Goal: Transaction & Acquisition: Purchase product/service

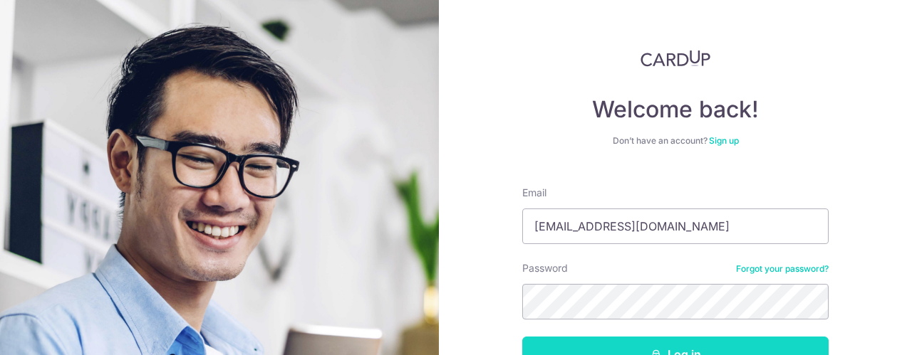
scroll to position [96, 0]
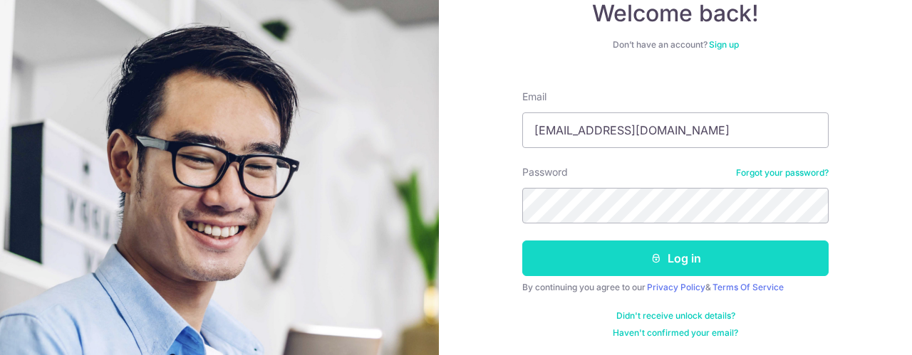
click at [672, 257] on button "Log in" at bounding box center [675, 259] width 306 height 36
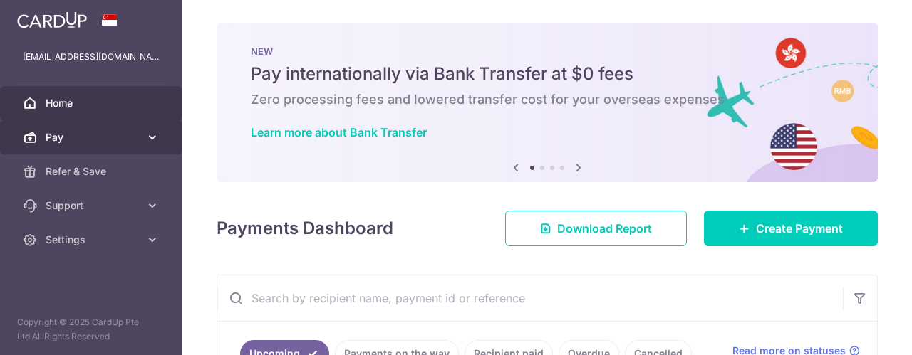
click at [157, 137] on icon at bounding box center [152, 137] width 14 height 14
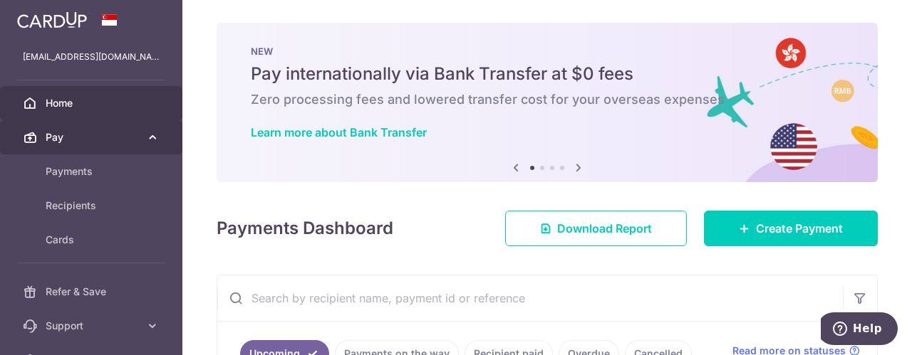
click at [146, 137] on icon at bounding box center [152, 137] width 14 height 14
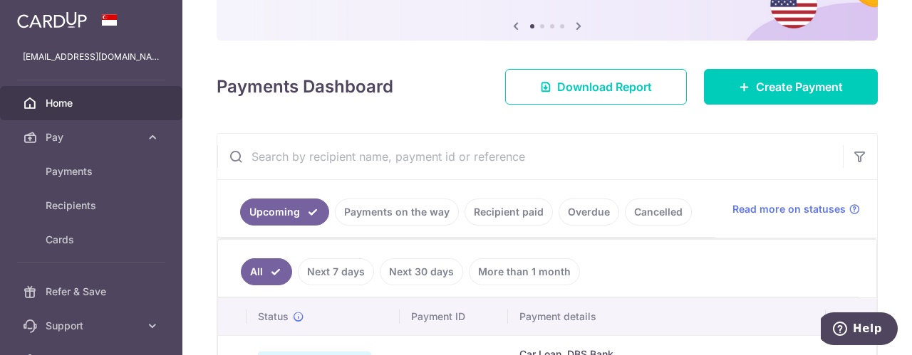
scroll to position [142, 0]
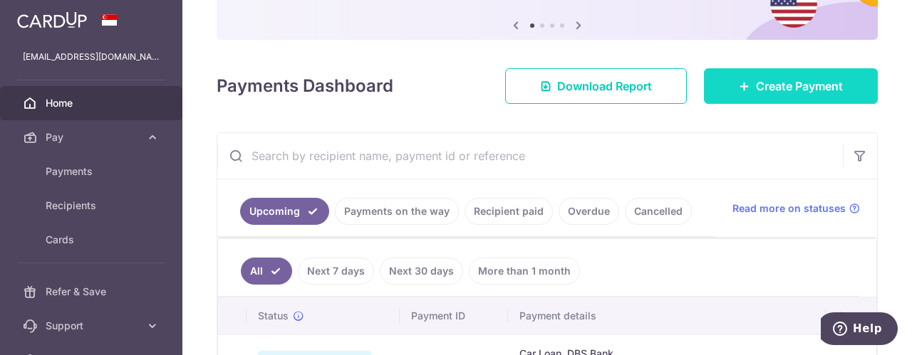
click at [772, 81] on span "Create Payment" at bounding box center [799, 86] width 87 height 17
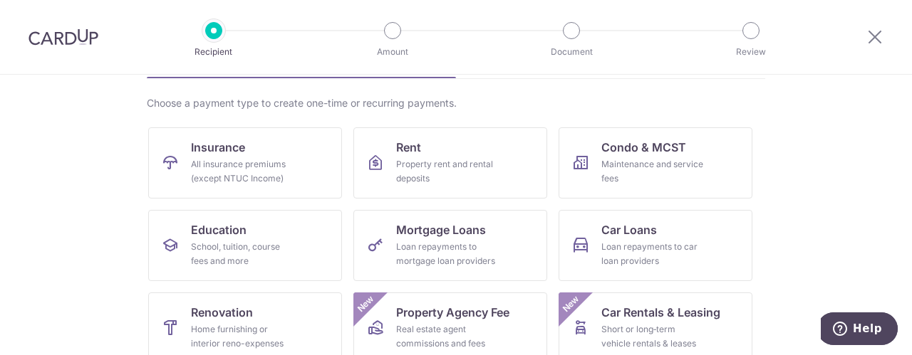
scroll to position [142, 0]
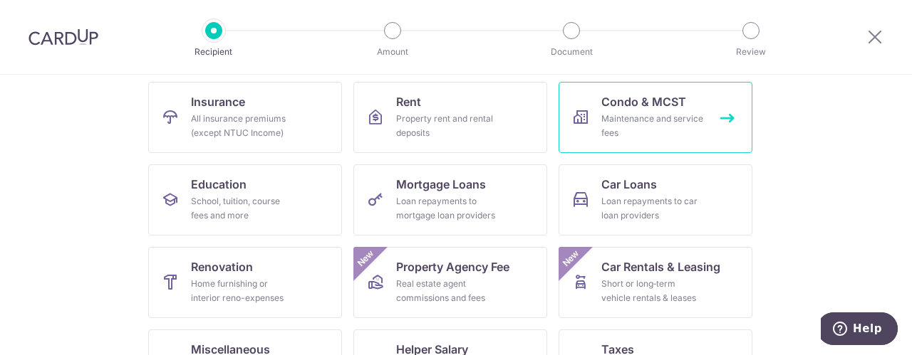
click at [675, 118] on div "Maintenance and service fees" at bounding box center [652, 126] width 103 height 28
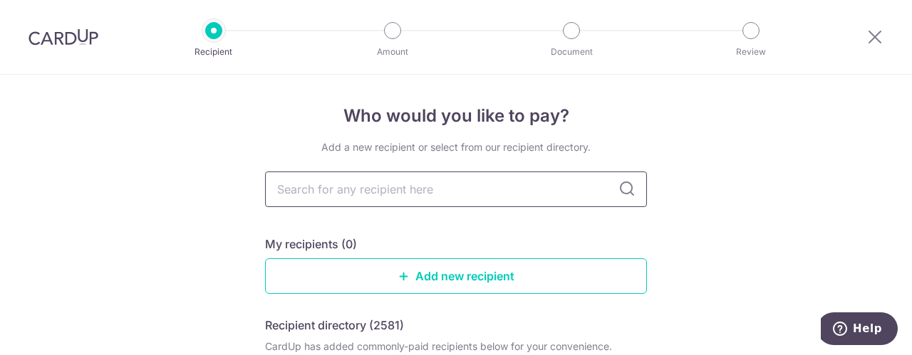
click at [538, 191] on input "text" at bounding box center [456, 190] width 382 height 36
type input "T"
type input "MCST"
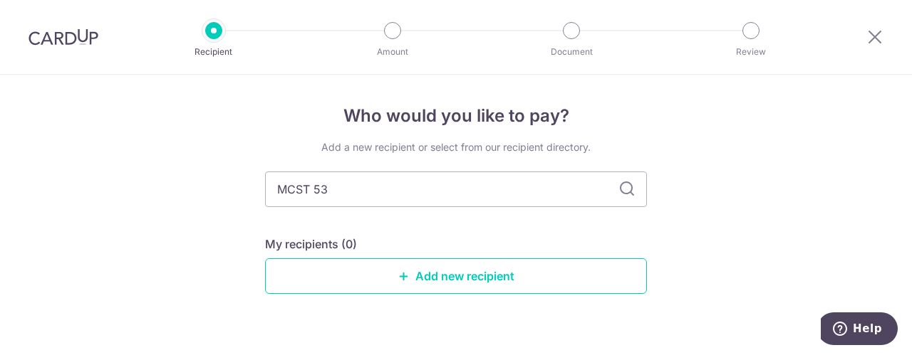
type input "MCST 533"
click at [626, 191] on icon at bounding box center [626, 189] width 17 height 17
click at [532, 229] on div "Add a new recipient or select from our recipient directory. MCST 533 My recipie…" at bounding box center [456, 228] width 382 height 177
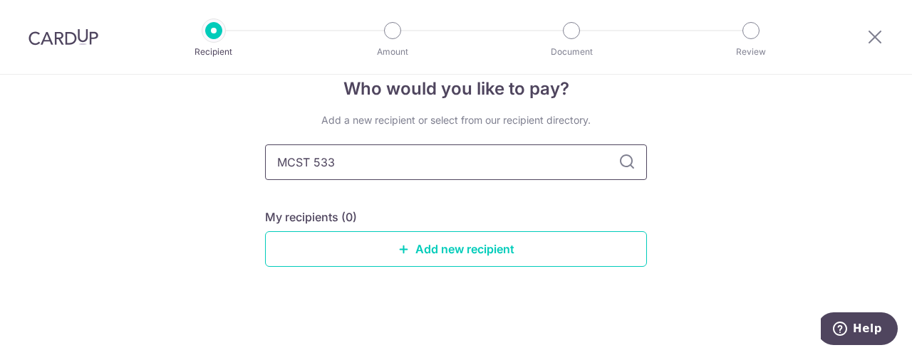
click at [399, 162] on input "MCST 533" at bounding box center [456, 163] width 382 height 36
drag, startPoint x: 386, startPoint y: 165, endPoint x: 256, endPoint y: 154, distance: 130.1
click at [258, 153] on div "Who would you like to pay? Add a new recipient or select from our recipient dir…" at bounding box center [456, 202] width 912 height 309
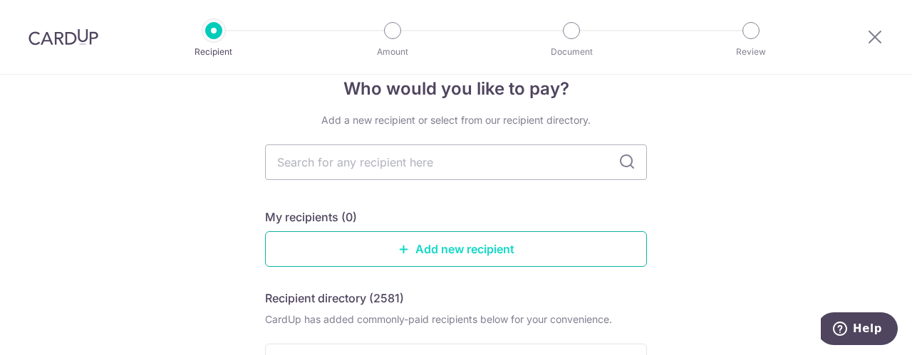
click at [447, 251] on link "Add new recipient" at bounding box center [456, 250] width 382 height 36
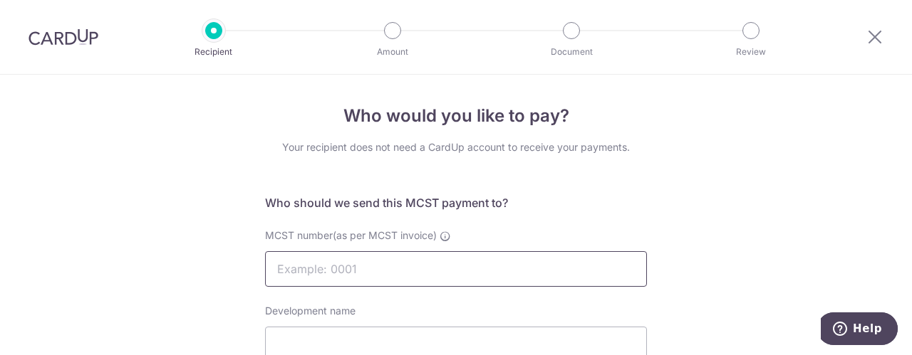
click at [409, 271] on input "MCST number(as per MCST invoice)" at bounding box center [456, 269] width 382 height 36
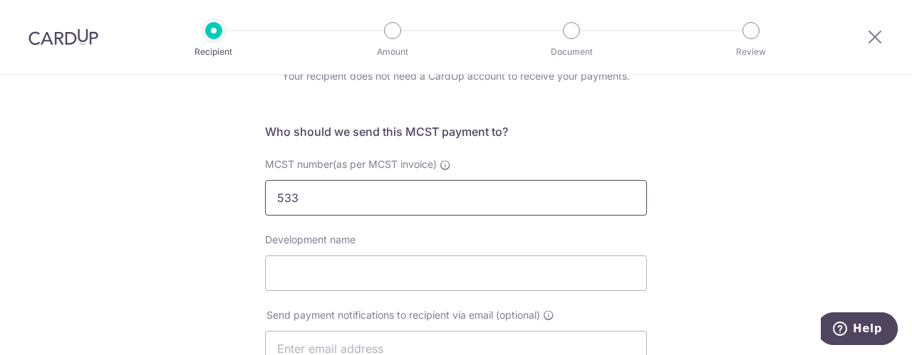
type input "533"
click at [409, 271] on input "Development name" at bounding box center [456, 274] width 382 height 36
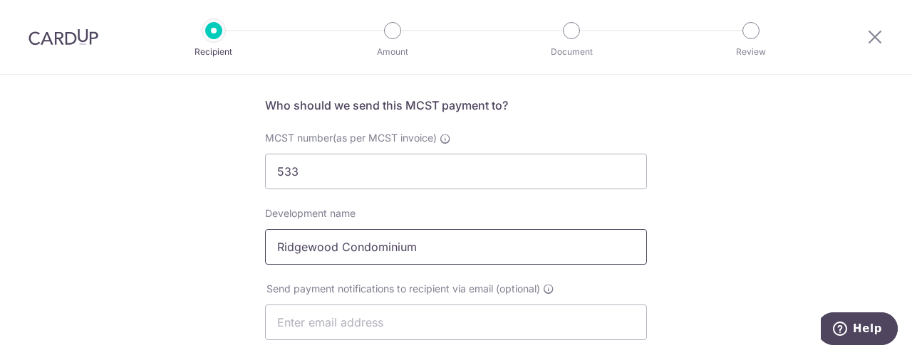
scroll to position [214, 0]
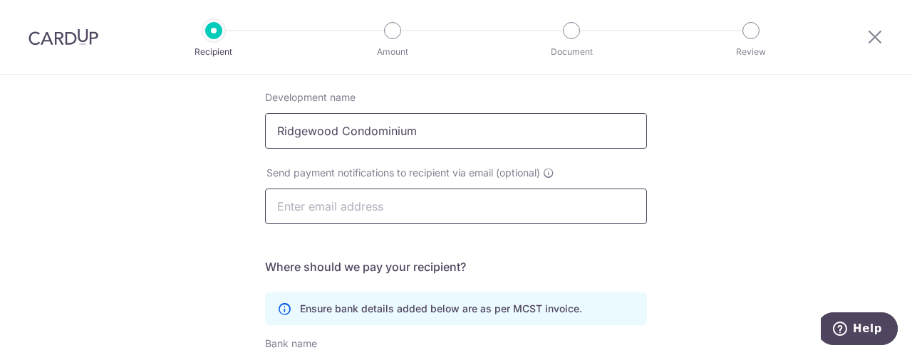
type input "Ridgewood Condominium"
click at [463, 207] on input "text" at bounding box center [456, 207] width 382 height 36
type input "kokwee.goh@gmail.com"
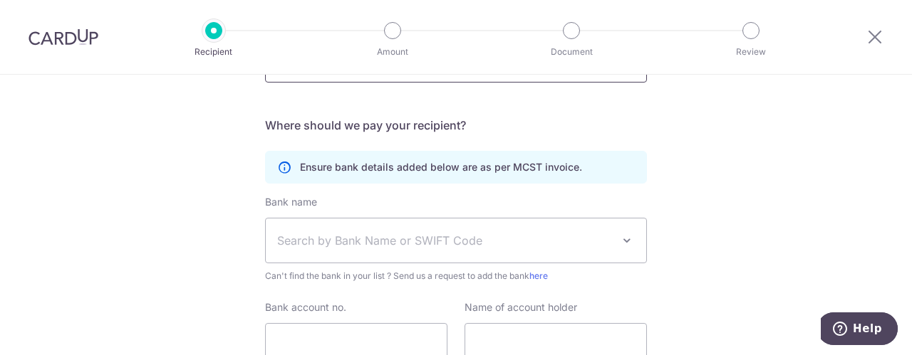
scroll to position [356, 0]
click at [625, 239] on span at bounding box center [626, 240] width 17 height 17
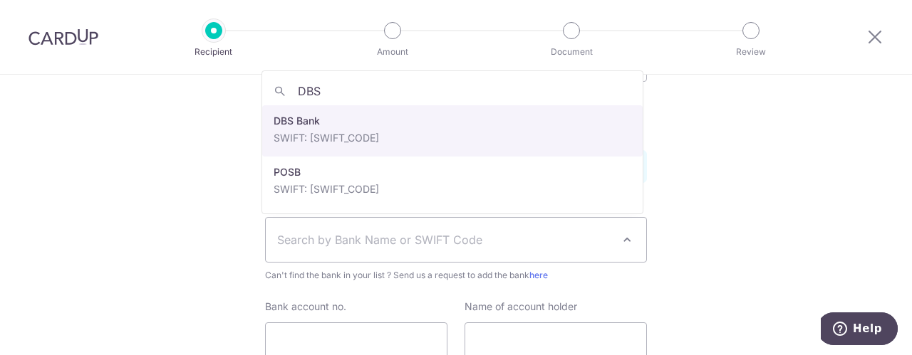
type input "DBS"
select select "6"
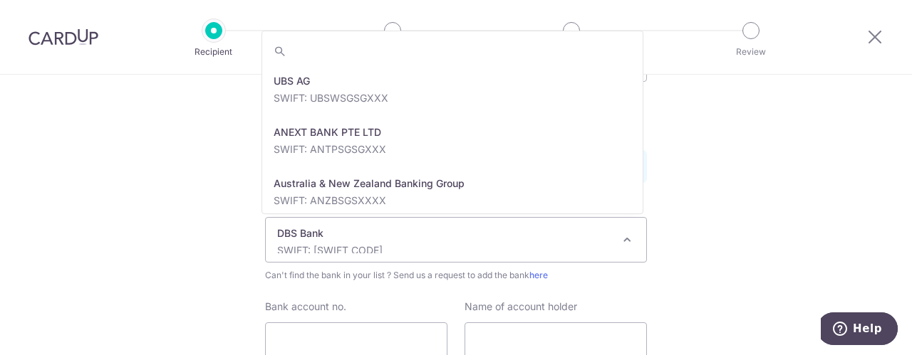
click at [431, 247] on p "SWIFT: [SWIFT_CODE]" at bounding box center [444, 251] width 335 height 14
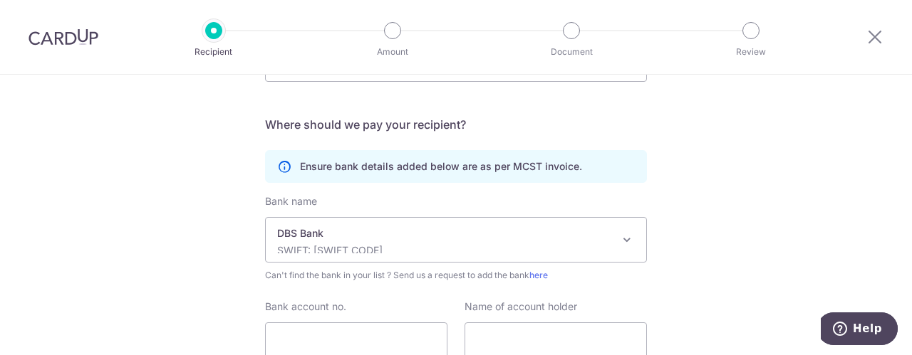
click at [331, 291] on div "Bank name Select Bank UBS AG ANEXT BANK PTE LTD Australia & New Zealand Banking…" at bounding box center [456, 281] width 382 height 175
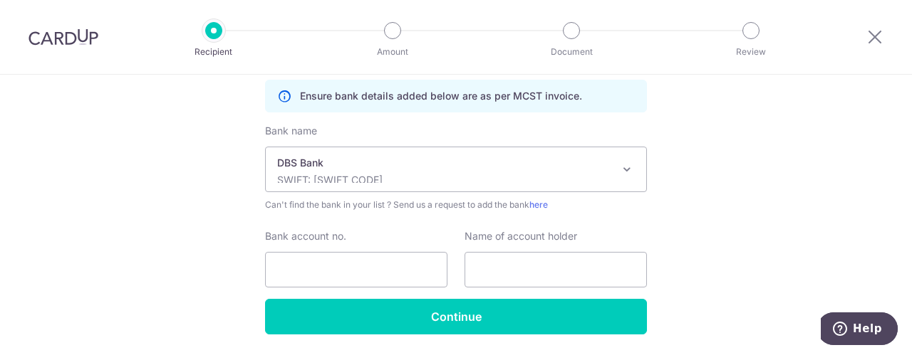
scroll to position [427, 0]
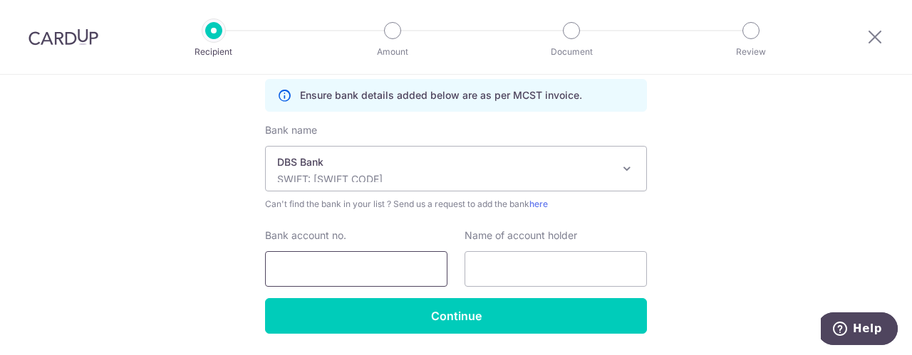
click at [356, 273] on input "Bank account no." at bounding box center [356, 269] width 182 height 36
type input "0200011459"
click at [493, 268] on input "text" at bounding box center [555, 269] width 182 height 36
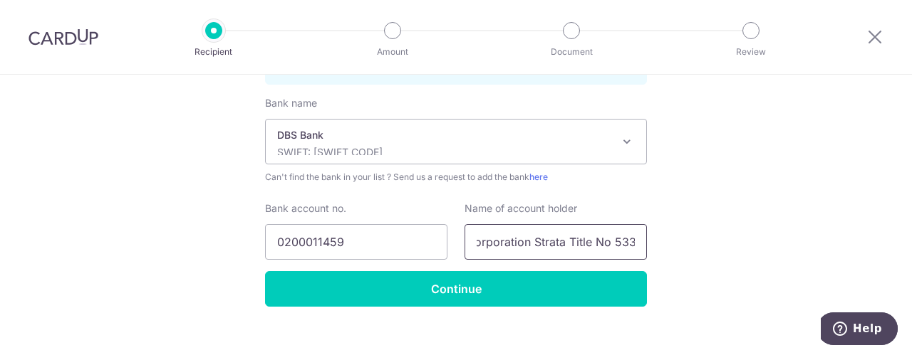
scroll to position [472, 0]
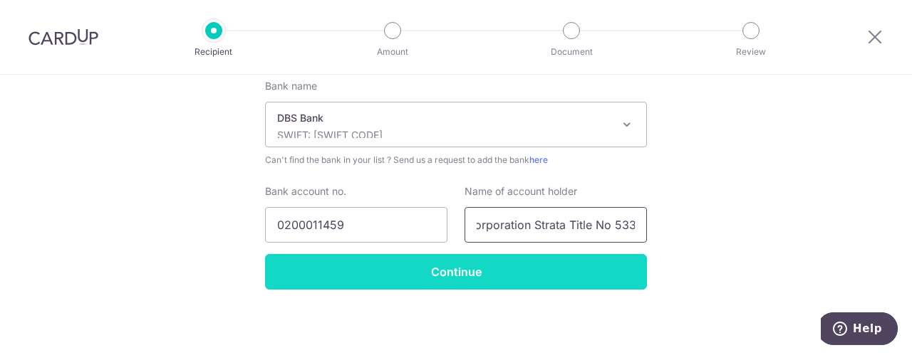
type input "The Management Corporation Strata Title No 533"
click at [455, 275] on input "Continue" at bounding box center [456, 272] width 382 height 36
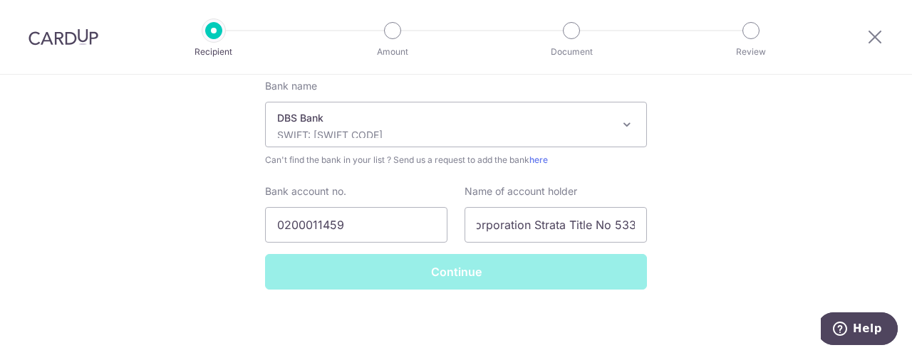
scroll to position [0, 0]
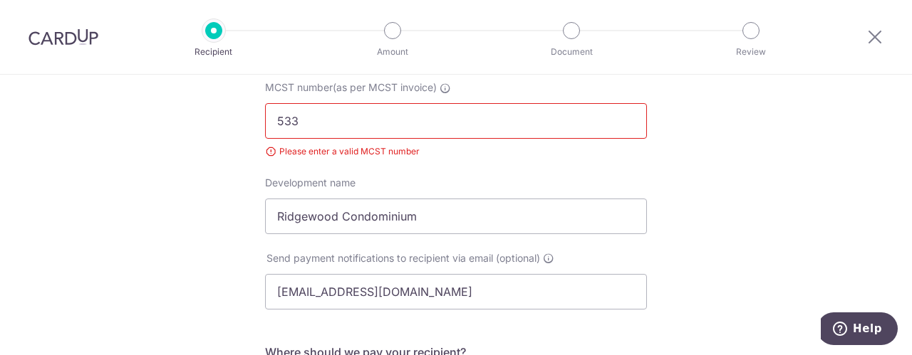
scroll to position [147, 0]
click at [274, 123] on input "533" at bounding box center [456, 123] width 382 height 36
click at [420, 130] on input "No. 533" at bounding box center [456, 123] width 382 height 36
type input "N"
type input "0533"
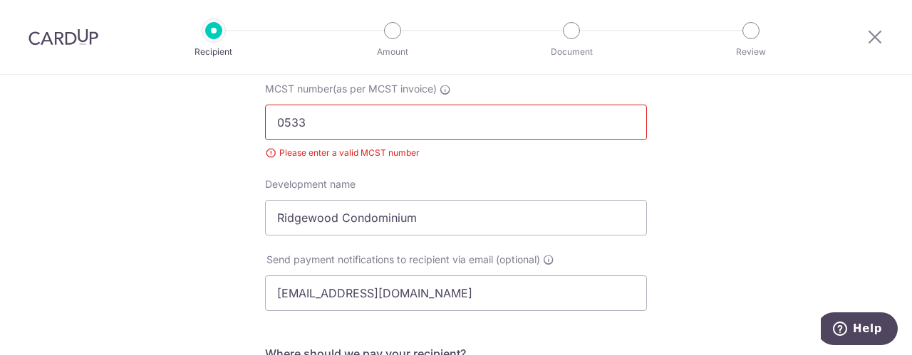
click button "Submit Request" at bounding box center [0, 0] width 0 height 0
click at [427, 170] on div "MCST number(as per MCST invoice) 0533 Please enter a valid MCST number" at bounding box center [455, 129] width 399 height 95
click at [401, 150] on div "Please enter a valid MCST number" at bounding box center [456, 153] width 382 height 14
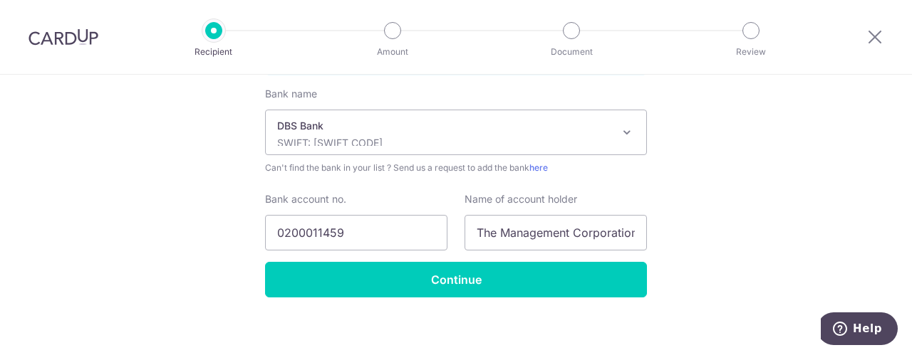
scroll to position [491, 0]
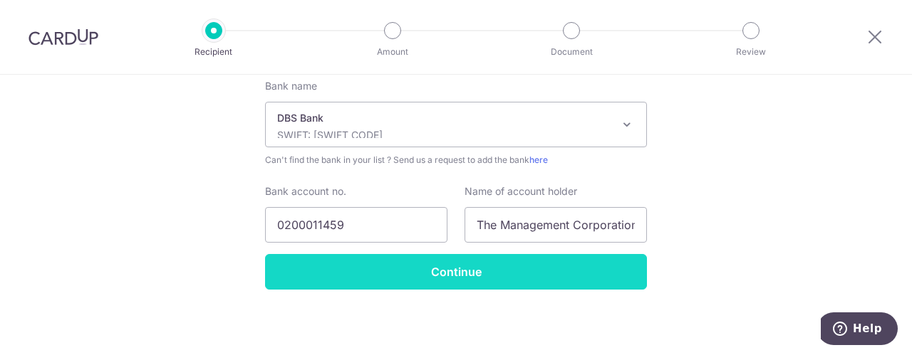
click at [451, 275] on input "Continue" at bounding box center [456, 272] width 382 height 36
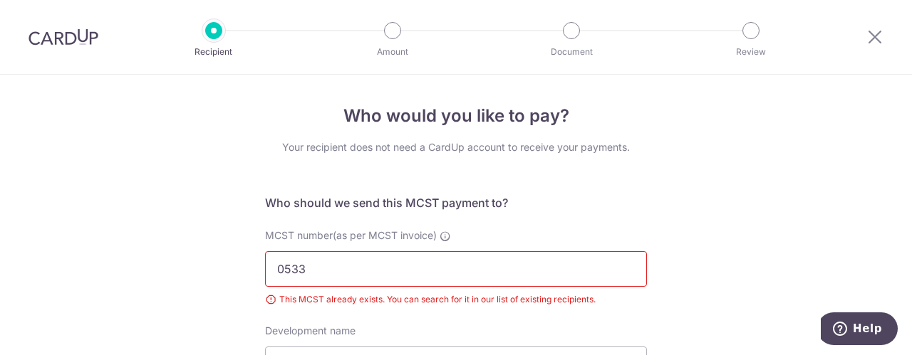
click at [214, 28] on div at bounding box center [213, 30] width 17 height 17
click at [400, 270] on input "0533" at bounding box center [456, 269] width 382 height 36
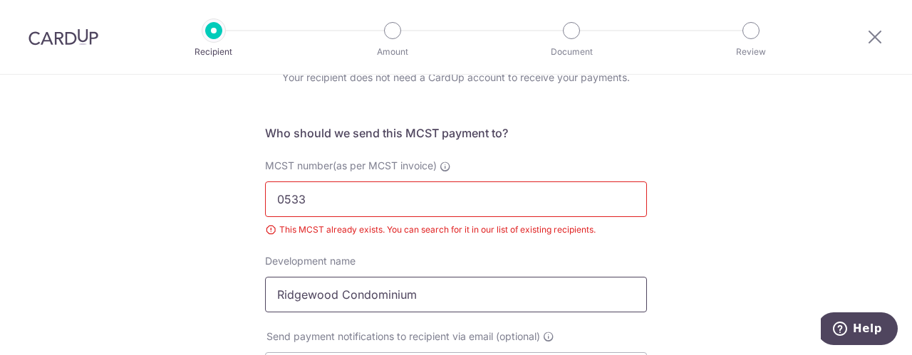
scroll to position [71, 0]
click at [416, 237] on div "MCST number(as per MCST invoice) 0533 This MCST already exists. You can search …" at bounding box center [455, 204] width 399 height 95
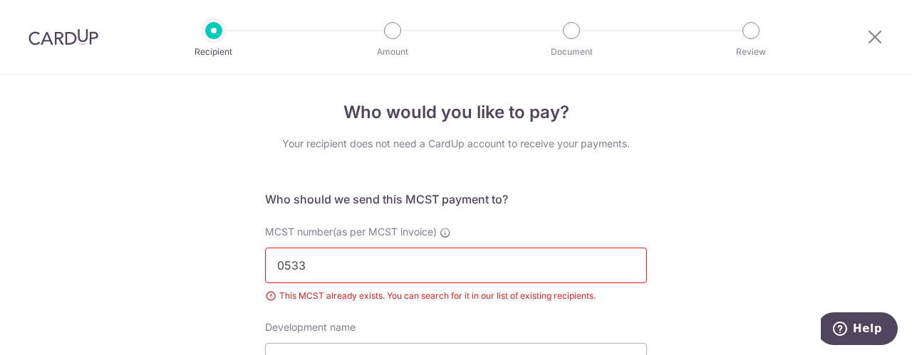
scroll to position [0, 0]
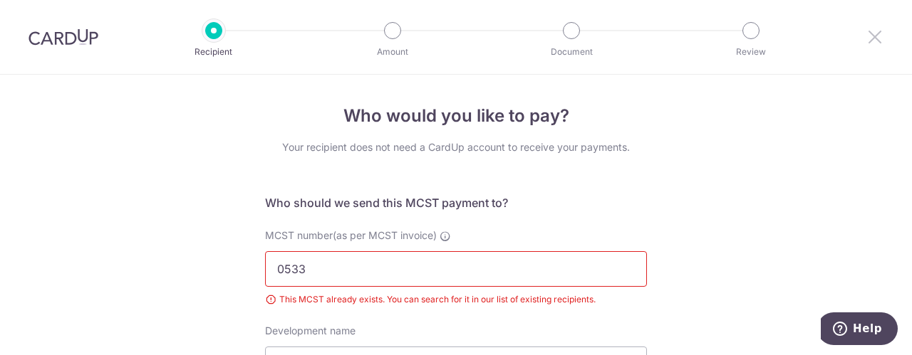
drag, startPoint x: 875, startPoint y: 38, endPoint x: 513, endPoint y: 26, distance: 362.1
click at [875, 38] on icon at bounding box center [874, 37] width 17 height 18
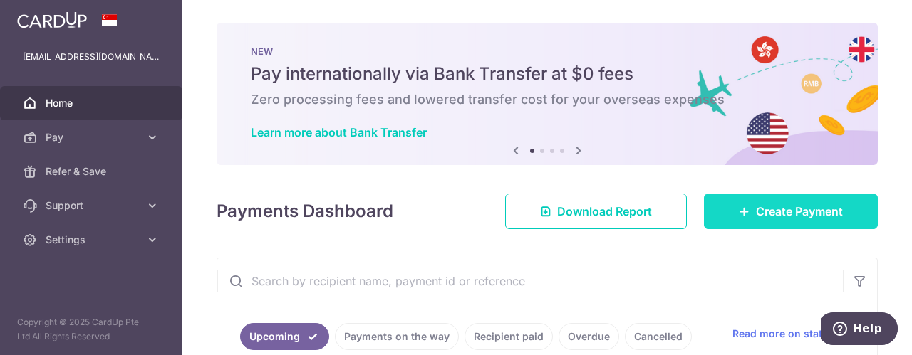
click at [761, 210] on span "Create Payment" at bounding box center [799, 211] width 87 height 17
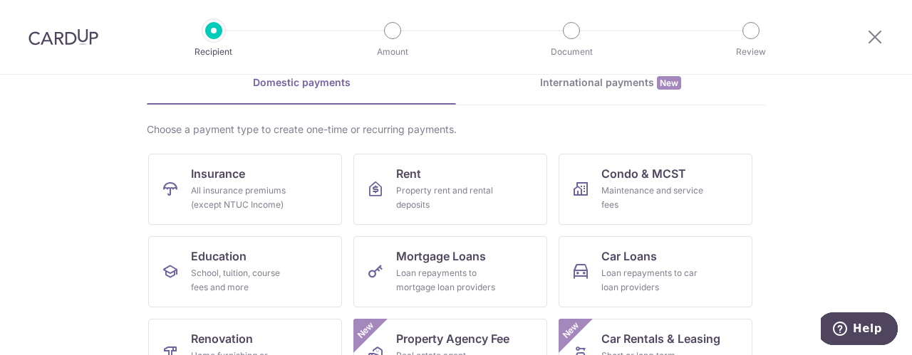
scroll to position [71, 0]
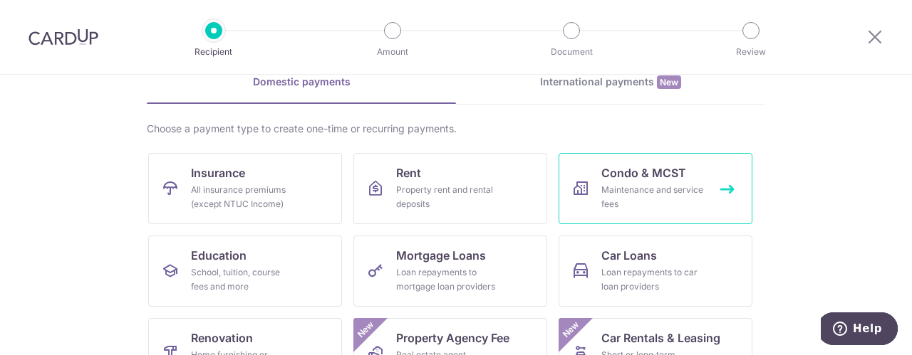
click at [633, 194] on div "Maintenance and service fees" at bounding box center [652, 197] width 103 height 28
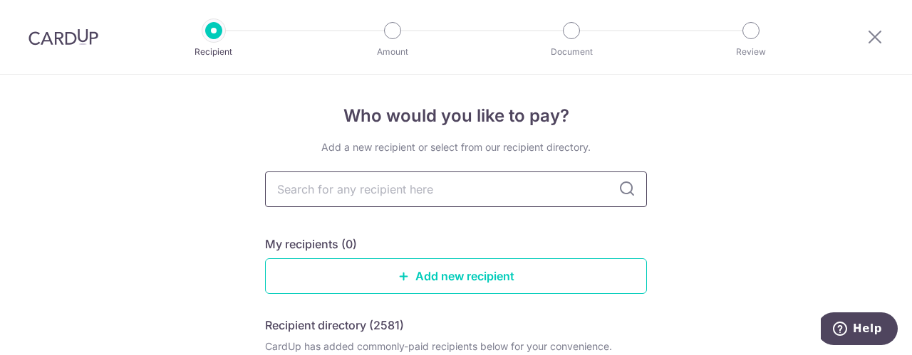
click at [517, 194] on input "text" at bounding box center [456, 190] width 382 height 36
type input "0533"
click at [620, 189] on icon at bounding box center [626, 189] width 17 height 17
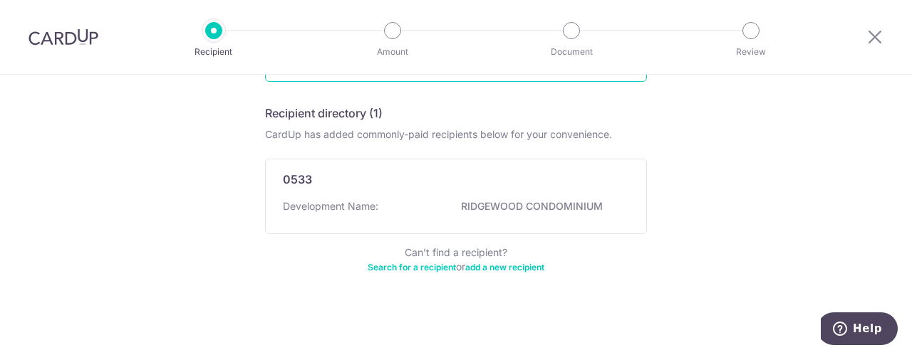
scroll to position [214, 0]
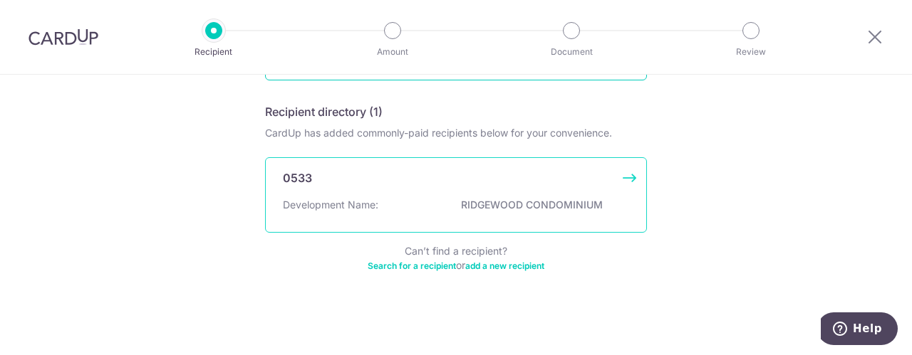
click at [494, 193] on div "0533 Development Name: RIDGEWOOD CONDOMINIUM" at bounding box center [456, 195] width 382 height 76
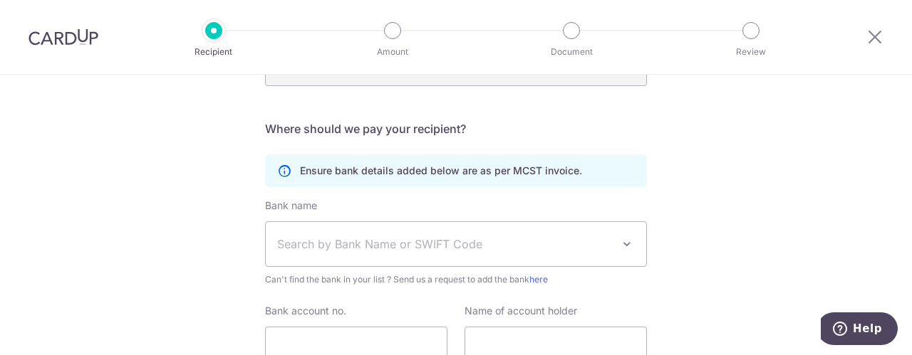
scroll to position [356, 0]
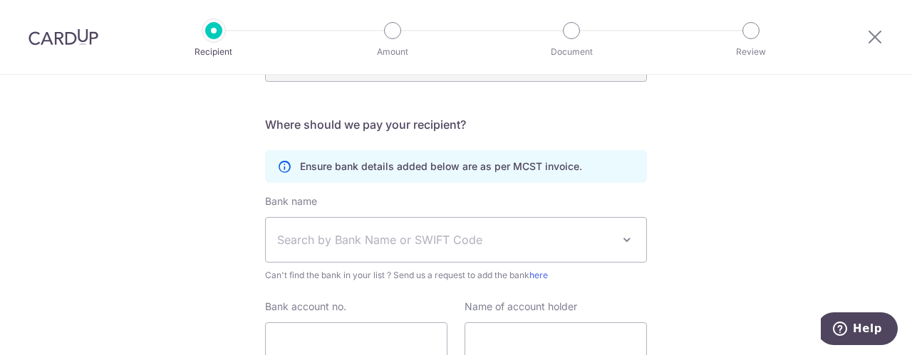
click at [624, 239] on span at bounding box center [626, 240] width 17 height 17
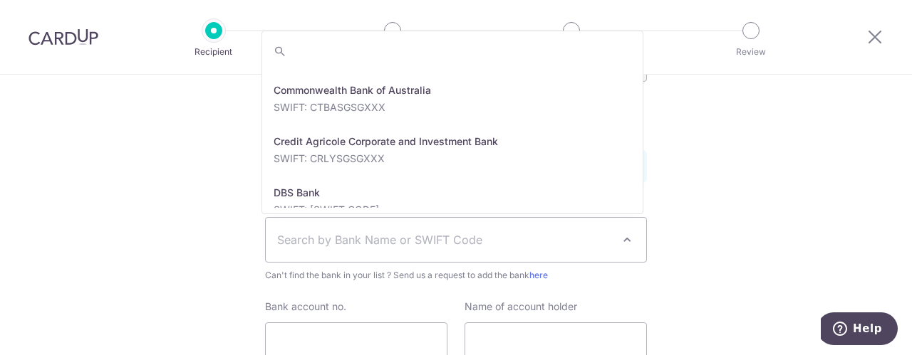
scroll to position [1211, 0]
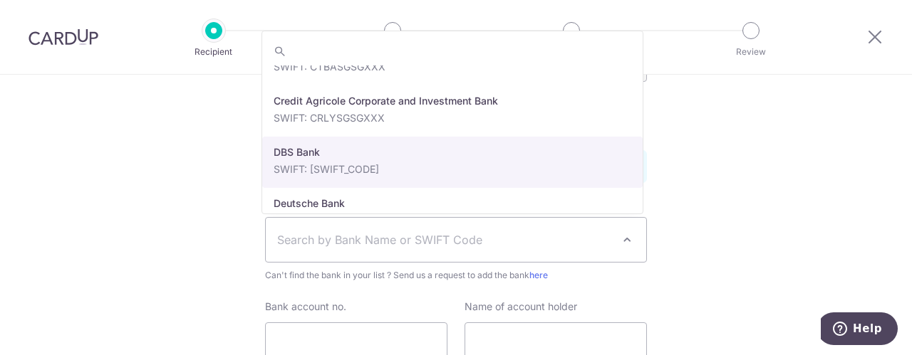
select select "6"
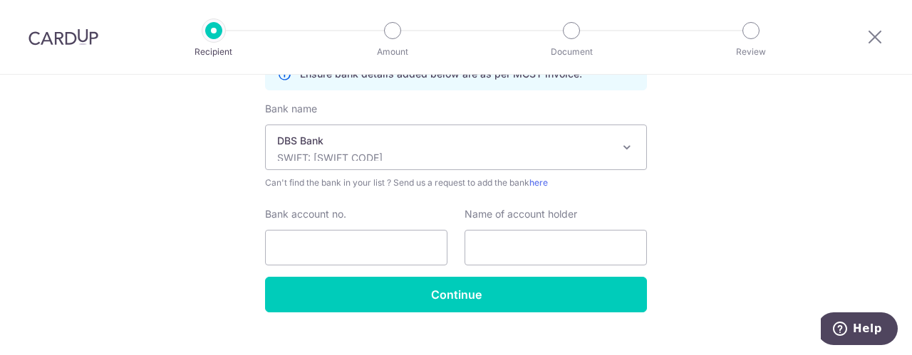
scroll to position [472, 0]
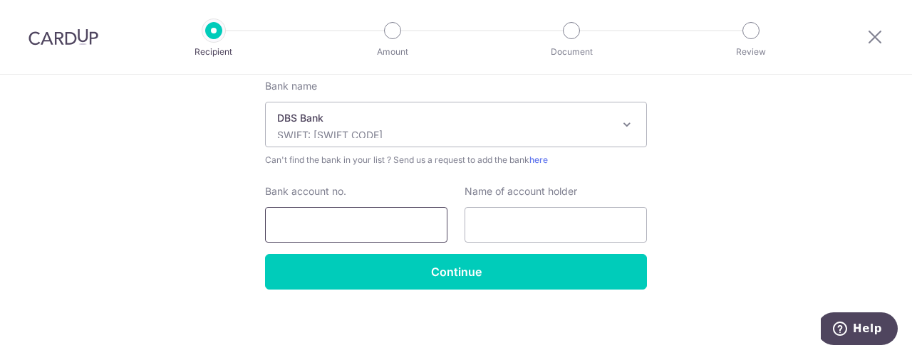
click at [396, 226] on input "Bank account no." at bounding box center [356, 225] width 182 height 36
type input "0200011459"
click at [576, 227] on input "text" at bounding box center [555, 225] width 182 height 36
type input "The Management Corporation Strata Title No 533"
click at [568, 229] on input "The Management Corporation Strata Title No 533" at bounding box center [555, 225] width 182 height 36
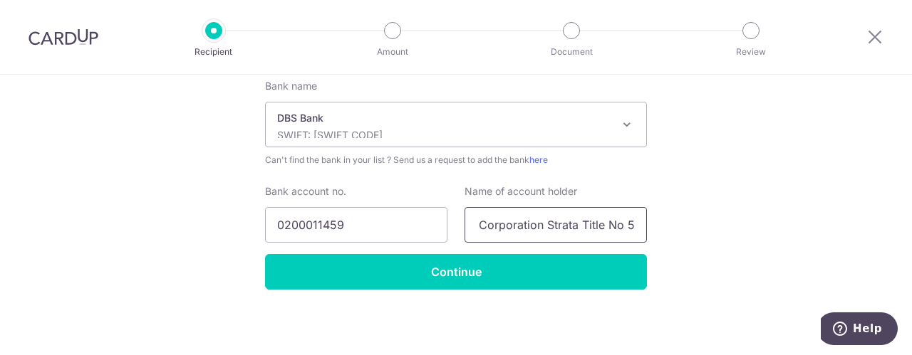
scroll to position [0, 107]
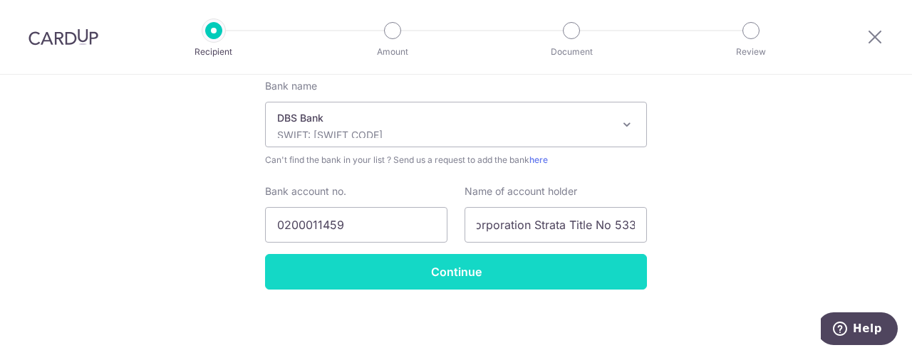
click at [479, 264] on input "Continue" at bounding box center [456, 272] width 382 height 36
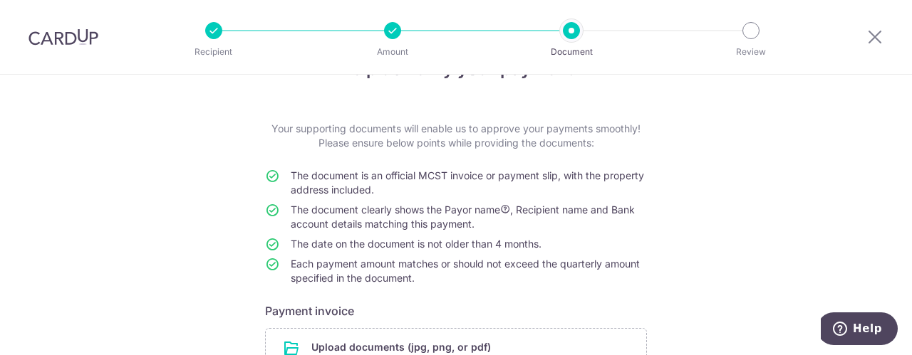
scroll to position [202, 0]
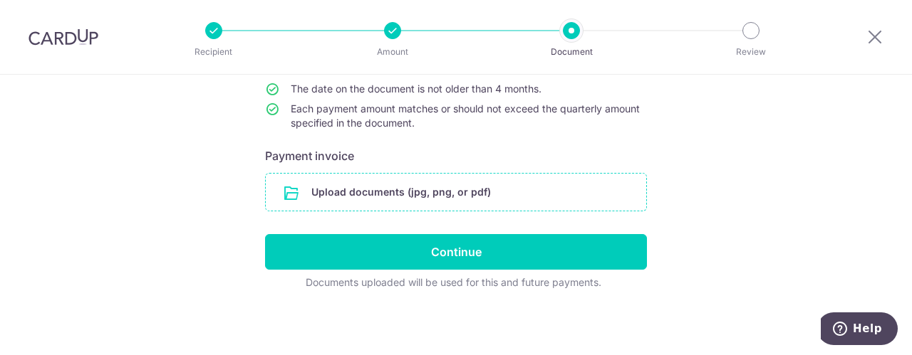
click at [400, 192] on input "file" at bounding box center [456, 192] width 380 height 37
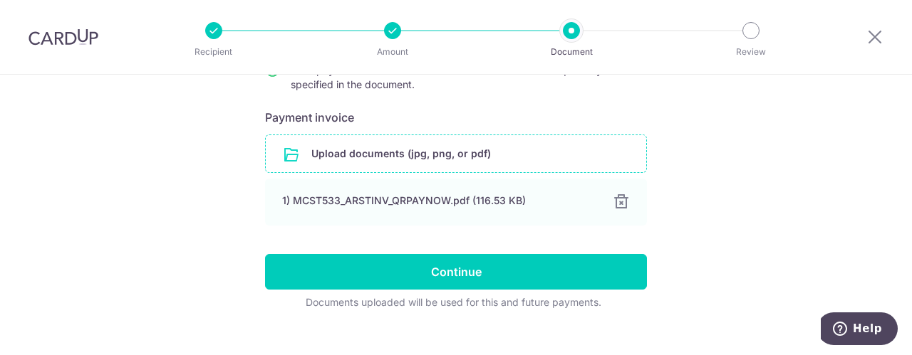
scroll to position [261, 0]
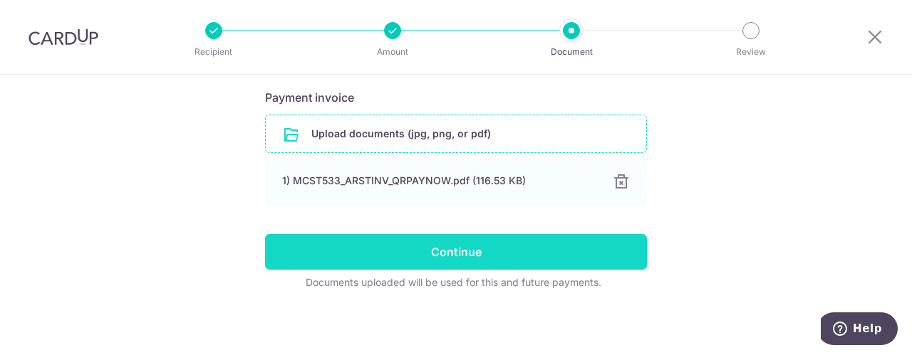
click at [459, 253] on input "Continue" at bounding box center [456, 252] width 382 height 36
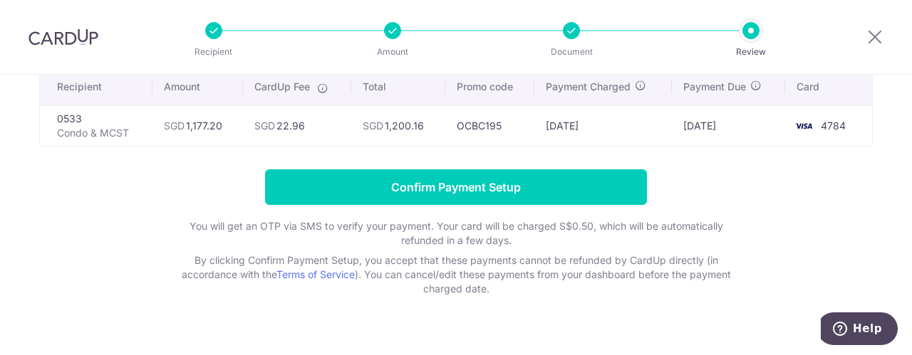
scroll to position [138, 0]
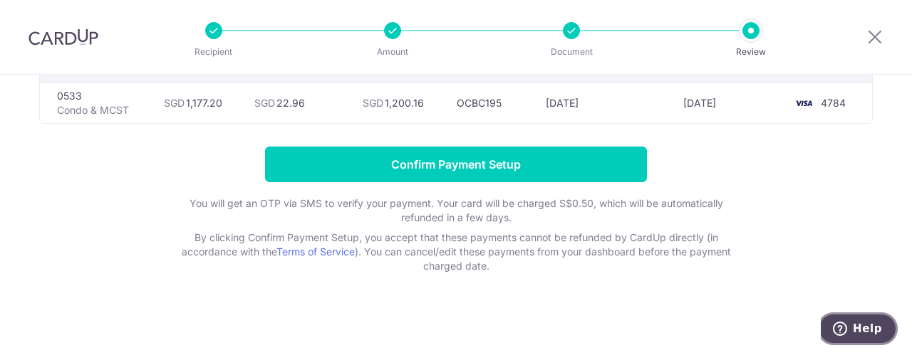
click at [865, 328] on span "Help" at bounding box center [867, 329] width 29 height 13
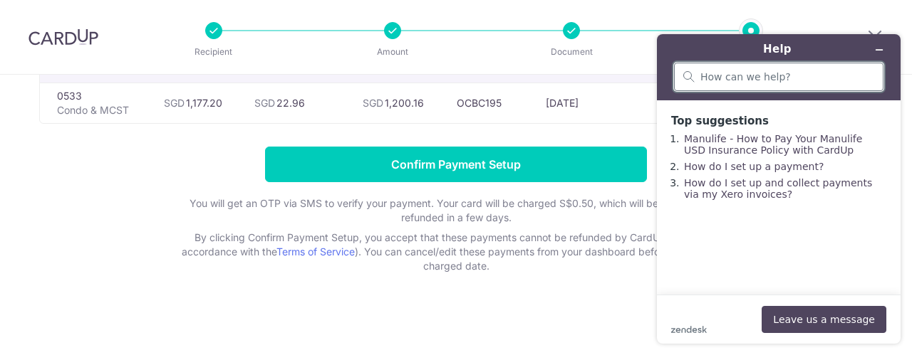
click at [782, 74] on input "search" at bounding box center [787, 77] width 174 height 13
click at [840, 322] on button "Leave us a message" at bounding box center [823, 319] width 125 height 27
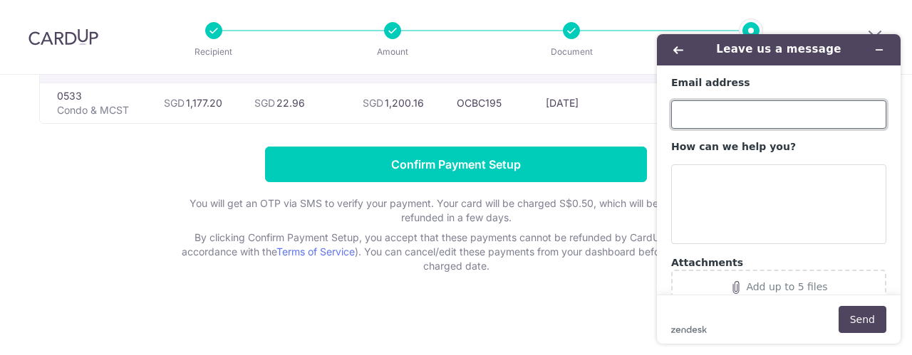
click at [756, 103] on input "Email address" at bounding box center [778, 114] width 215 height 28
type input "kokwee.goh@gmail.com"
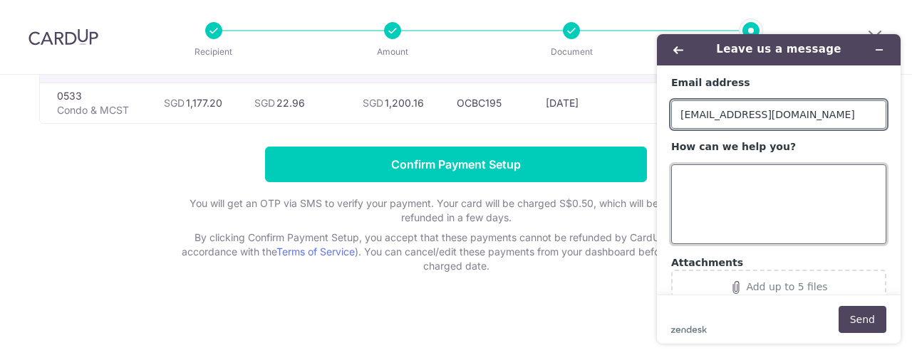
click at [786, 187] on textarea "How can we help you?" at bounding box center [778, 205] width 215 height 80
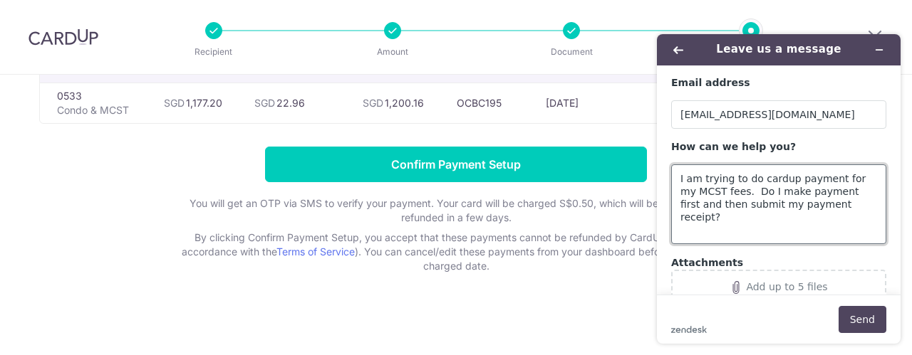
scroll to position [38, 0]
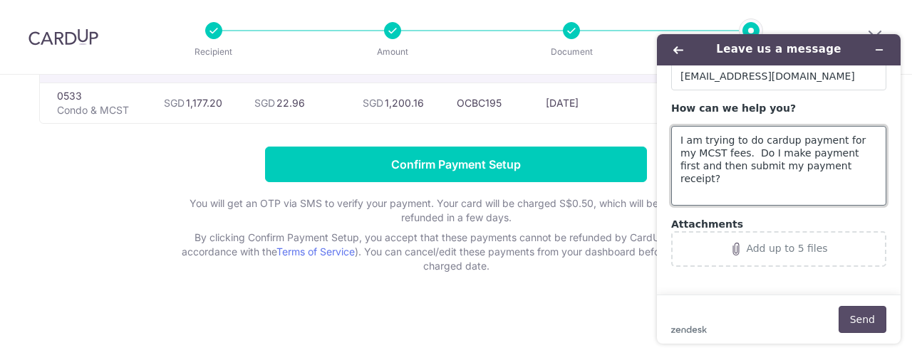
type textarea "I am trying to do cardup payment for my MCST fees. Do I make payment first and …"
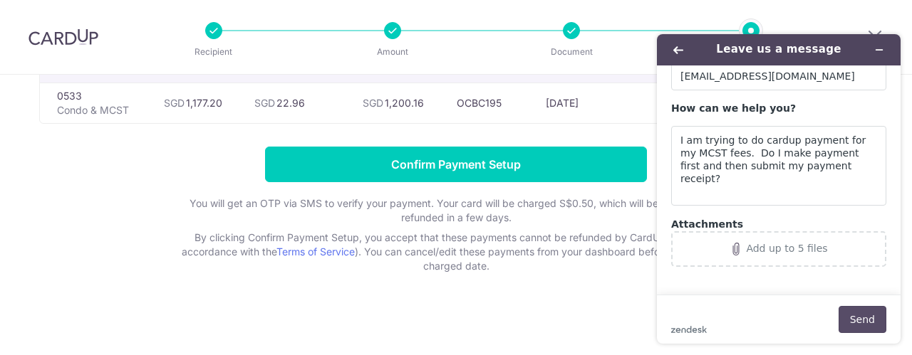
click at [865, 323] on button "Send" at bounding box center [862, 319] width 48 height 27
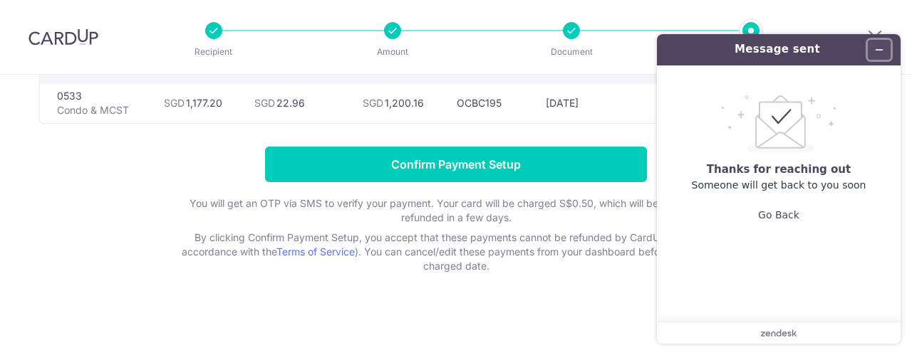
click at [881, 50] on icon "Minimize widget" at bounding box center [879, 50] width 6 height 0
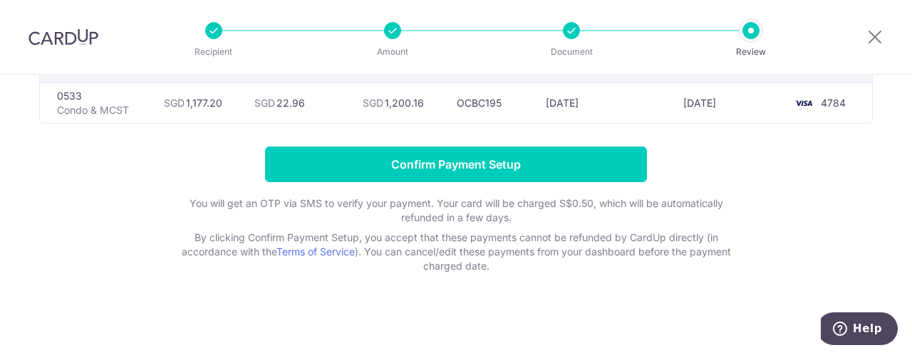
click at [743, 288] on div "Review payment details All payments(1) Recipient Amount CardUp Fee Total Promo …" at bounding box center [456, 147] width 912 height 421
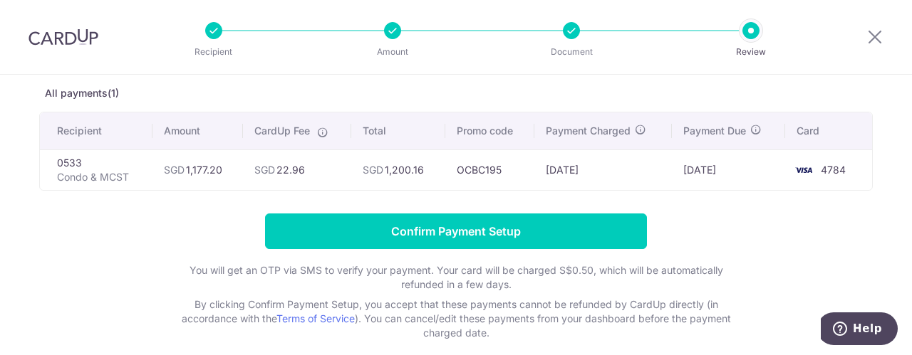
scroll to position [138, 0]
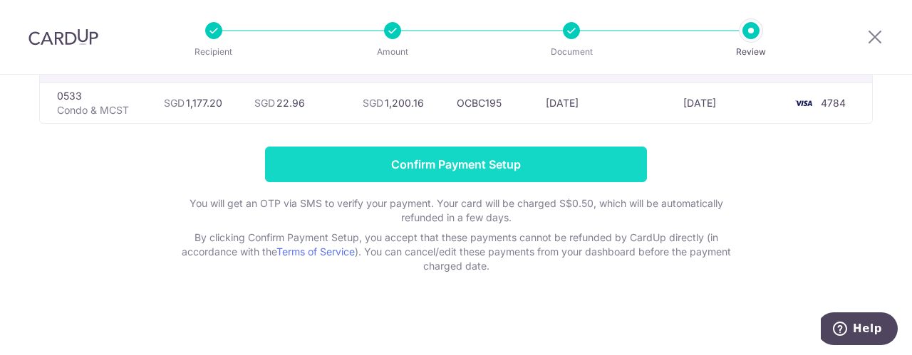
click at [452, 165] on input "Confirm Payment Setup" at bounding box center [456, 165] width 382 height 36
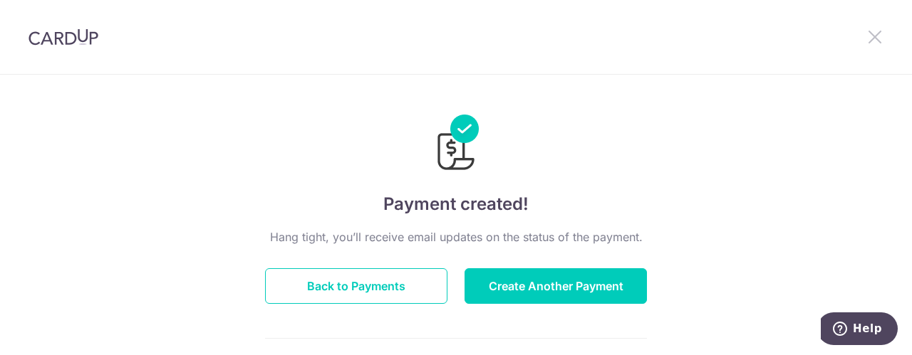
click at [873, 34] on icon at bounding box center [874, 37] width 17 height 18
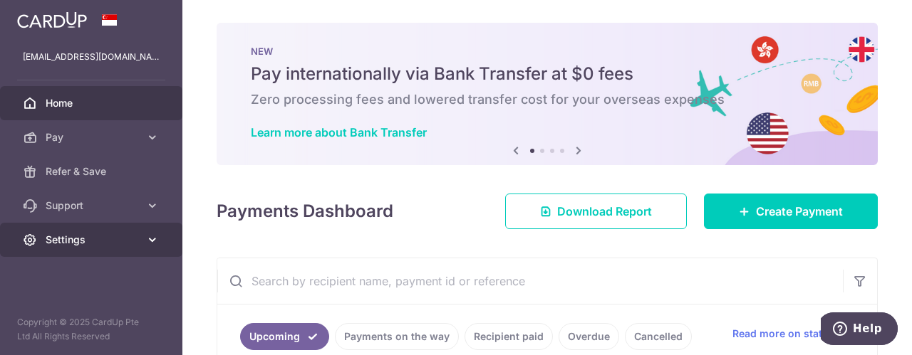
click at [157, 243] on icon at bounding box center [152, 240] width 14 height 14
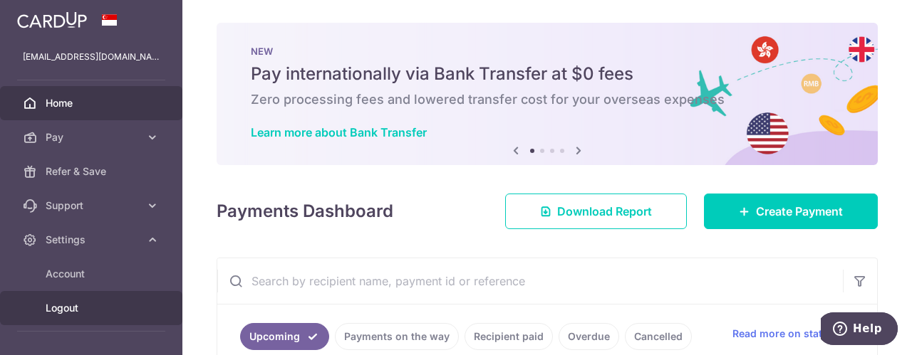
click at [67, 306] on span "Logout" at bounding box center [93, 308] width 94 height 14
